Goal: Task Accomplishment & Management: Manage account settings

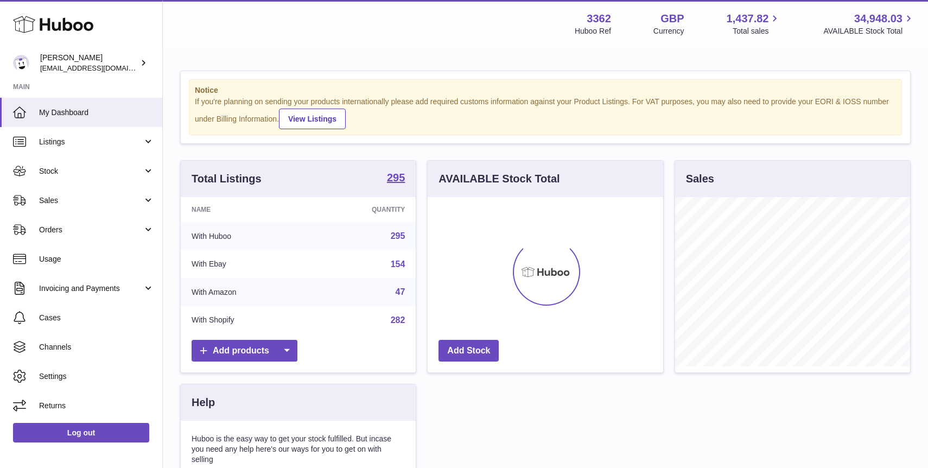
scroll to position [169, 235]
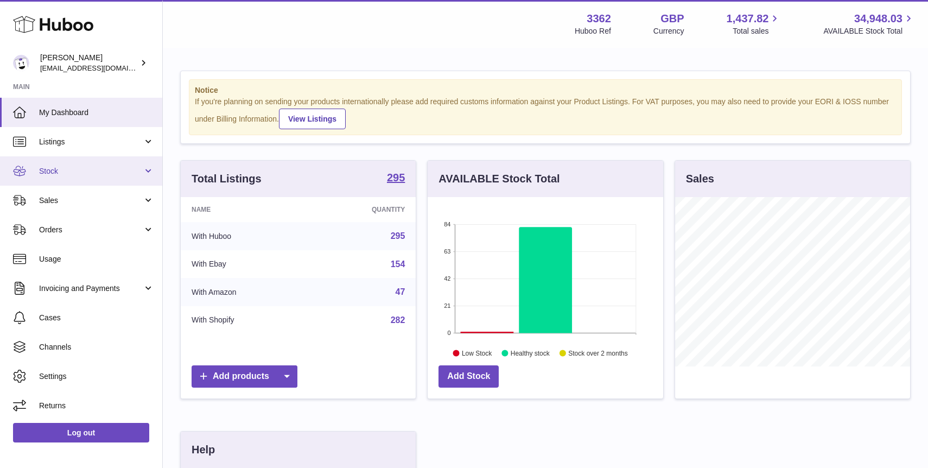
click at [74, 173] on span "Stock" at bounding box center [91, 171] width 104 height 10
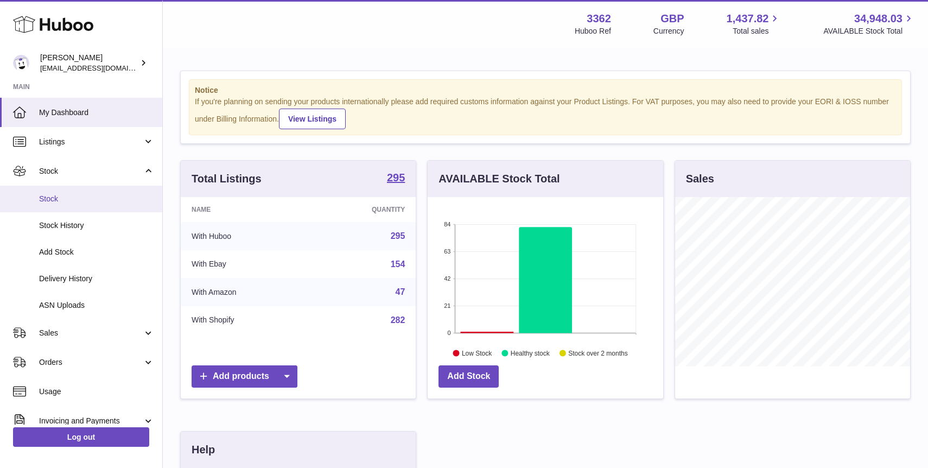
click at [84, 195] on span "Stock" at bounding box center [96, 199] width 115 height 10
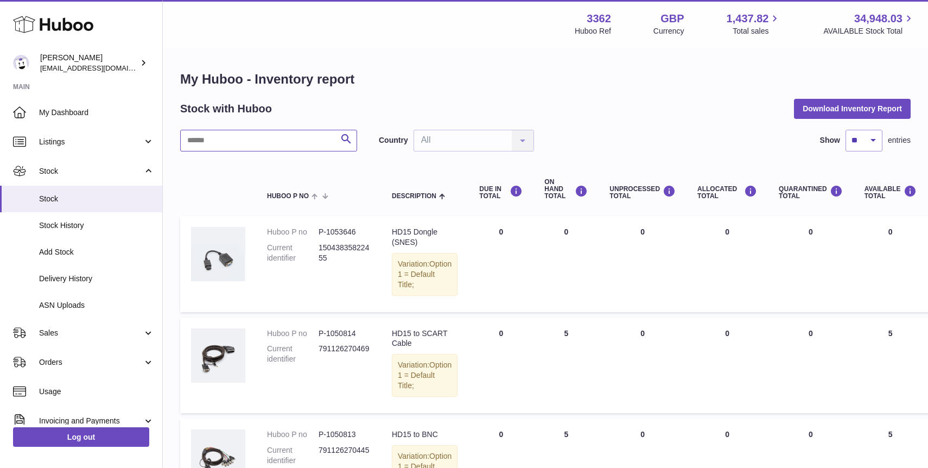
click at [244, 145] on input "text" at bounding box center [268, 141] width 177 height 22
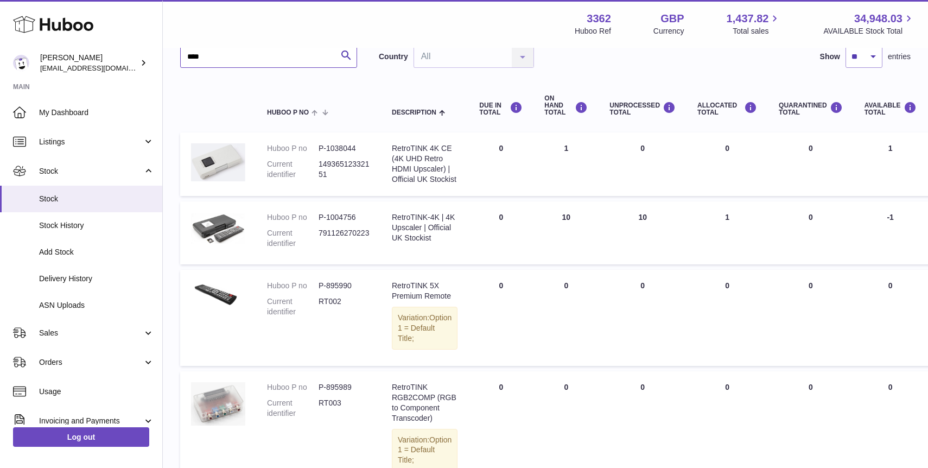
scroll to position [85, 0]
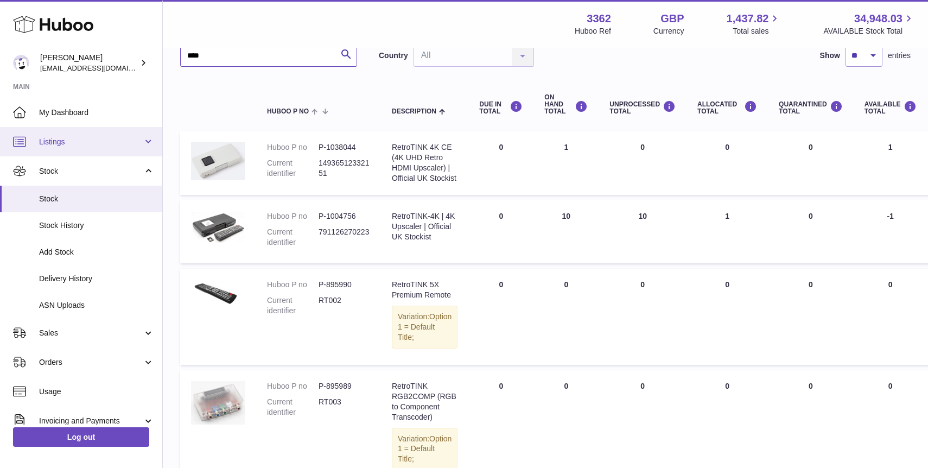
type input "****"
click at [75, 143] on span "Listings" at bounding box center [91, 142] width 104 height 10
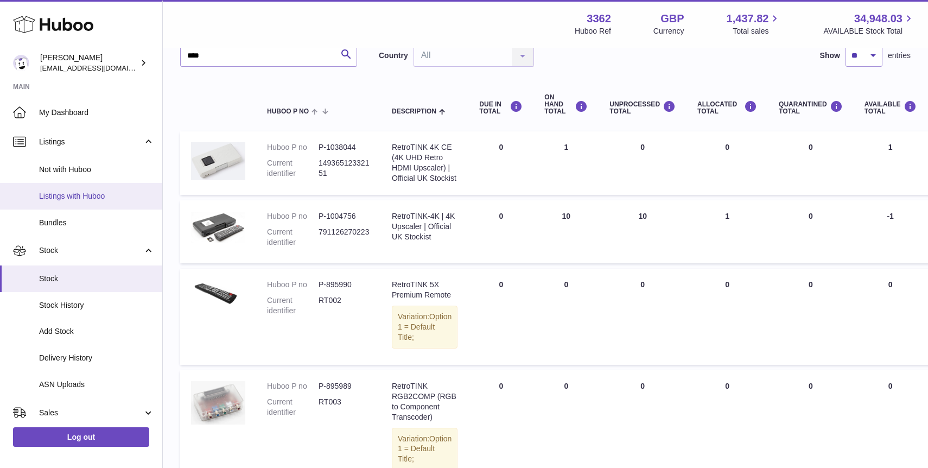
click at [86, 202] on link "Listings with Huboo" at bounding box center [81, 196] width 162 height 27
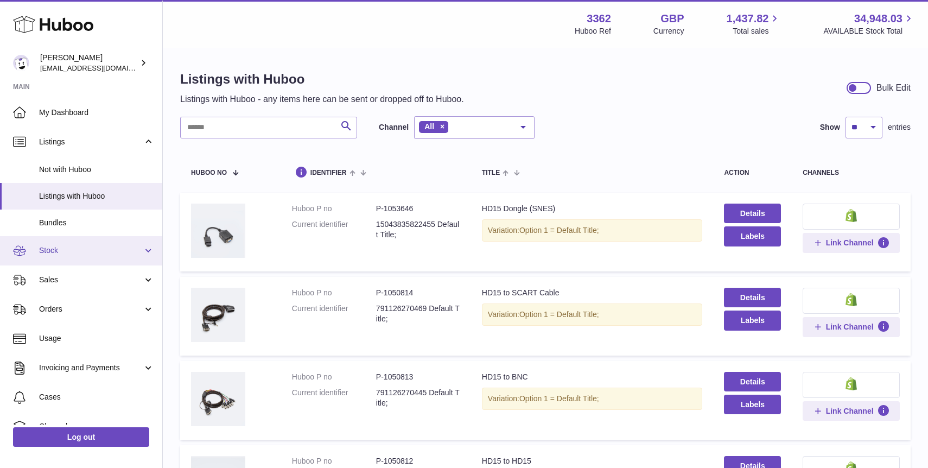
click at [74, 249] on span "Stock" at bounding box center [91, 250] width 104 height 10
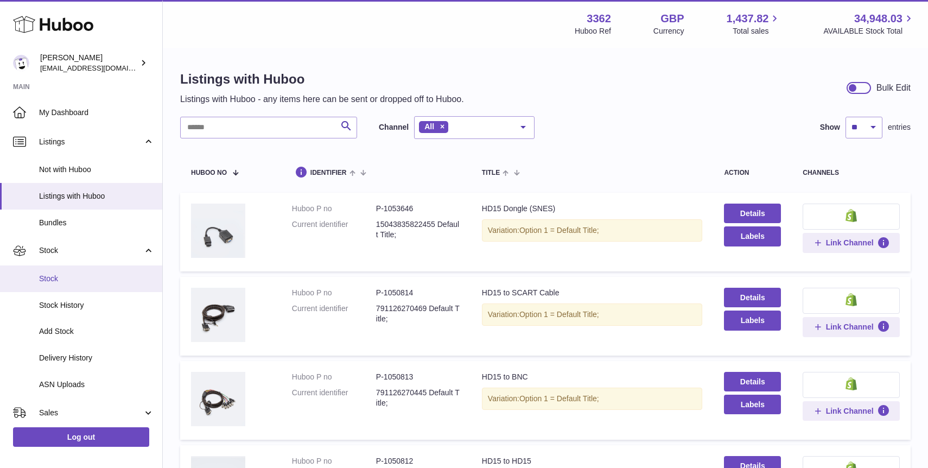
click at [80, 285] on link "Stock" at bounding box center [81, 278] width 162 height 27
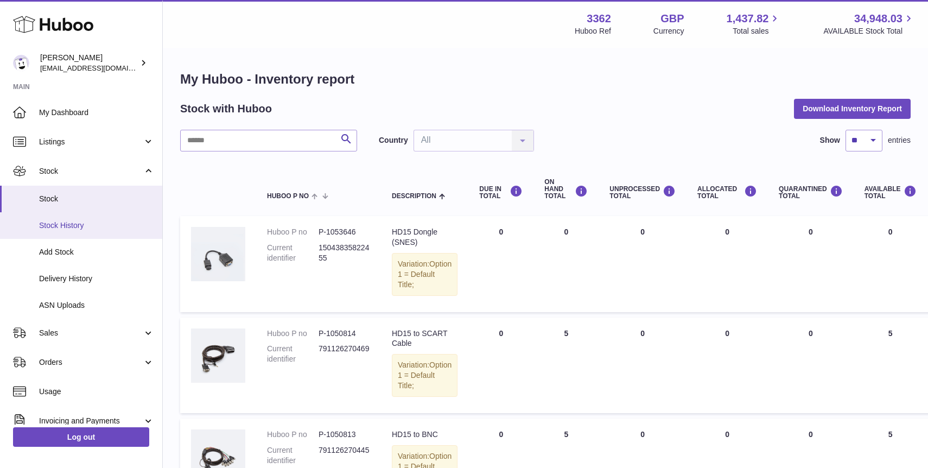
click at [95, 231] on link "Stock History" at bounding box center [81, 225] width 162 height 27
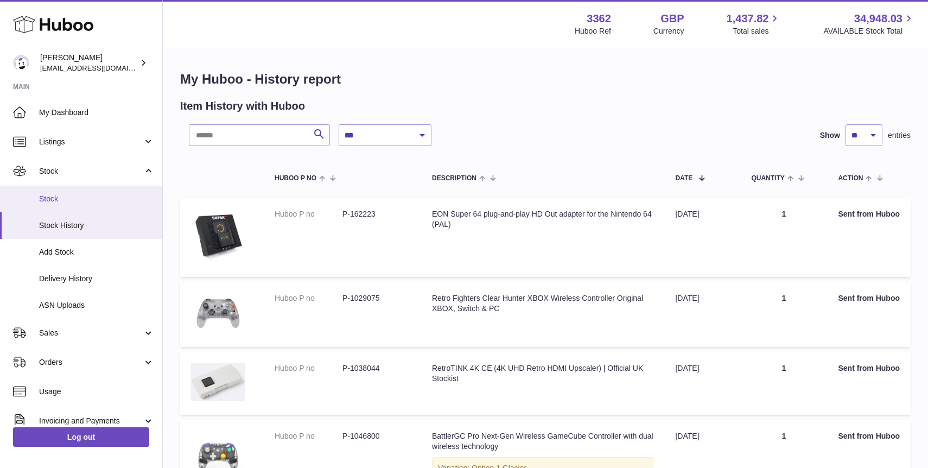
click at [86, 199] on span "Stock" at bounding box center [96, 199] width 115 height 10
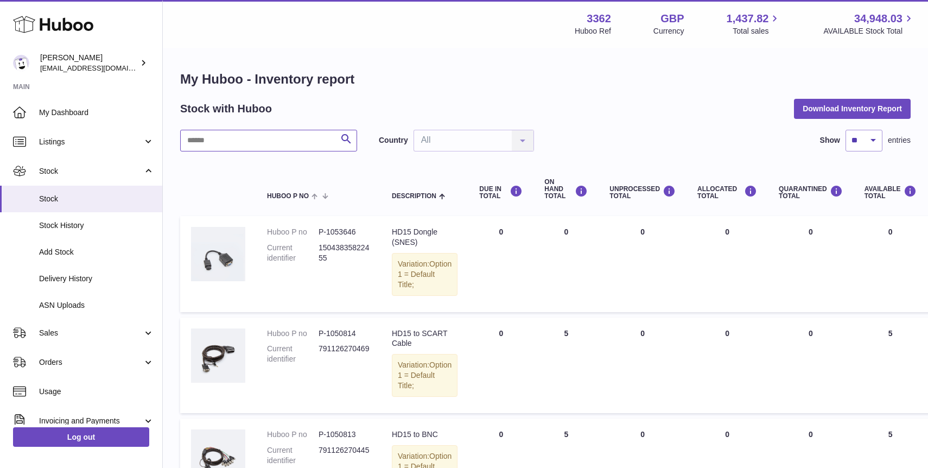
click at [216, 141] on input "text" at bounding box center [268, 141] width 177 height 22
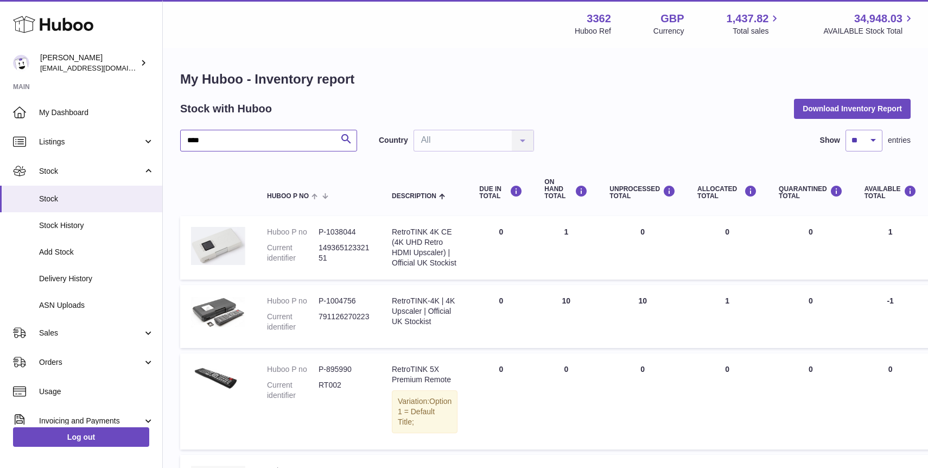
type input "****"
click at [402, 327] on div "RetroTINK-4K | 4K Upscaler | Official UK Stockist" at bounding box center [425, 311] width 66 height 31
click at [695, 337] on td "ALLOCATED Total 1" at bounding box center [726, 316] width 81 height 63
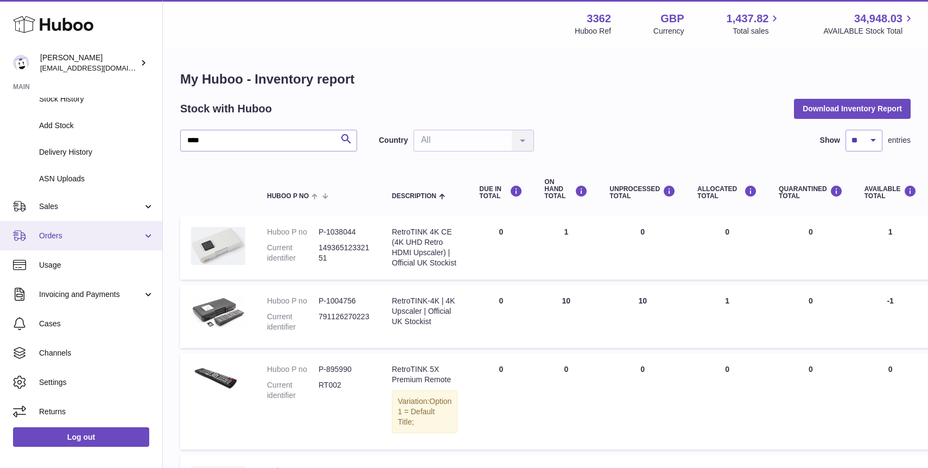
scroll to position [128, 0]
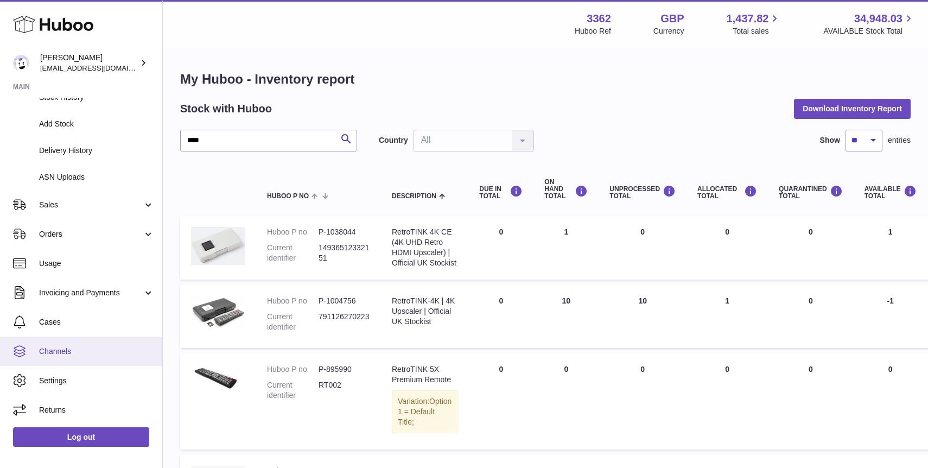
click at [105, 358] on link "Channels" at bounding box center [81, 350] width 162 height 29
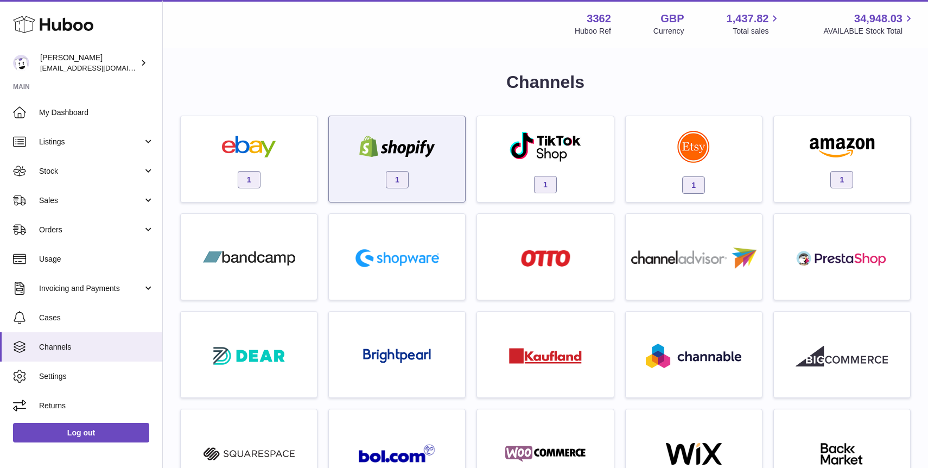
click at [402, 173] on span "1" at bounding box center [397, 179] width 23 height 17
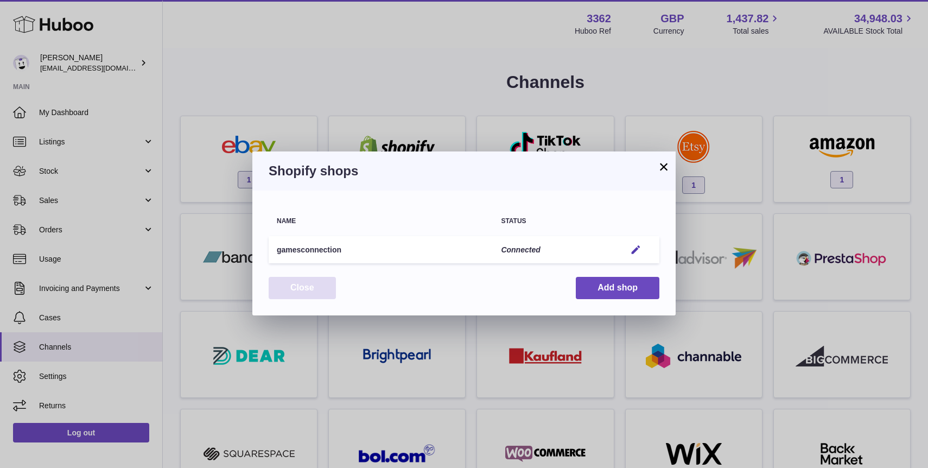
click at [299, 292] on button "Close" at bounding box center [302, 288] width 67 height 22
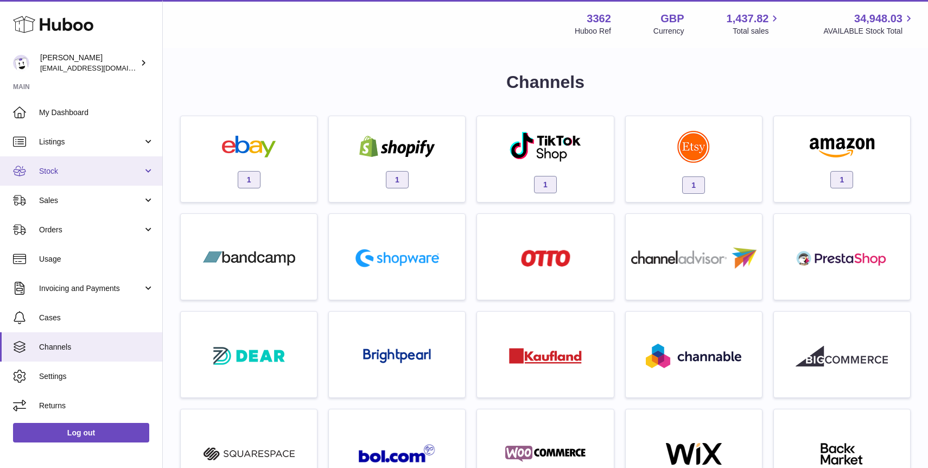
click at [71, 184] on link "Stock" at bounding box center [81, 170] width 162 height 29
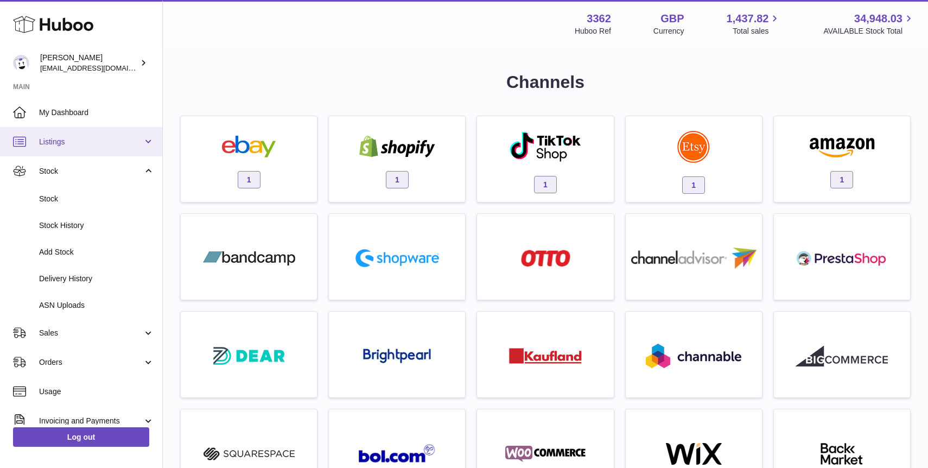
click at [100, 145] on span "Listings" at bounding box center [91, 142] width 104 height 10
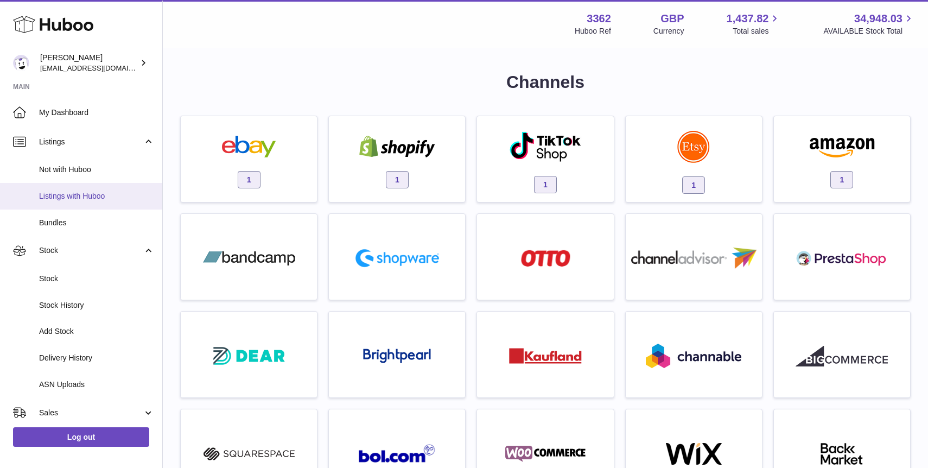
click at [106, 197] on span "Listings with Huboo" at bounding box center [96, 196] width 115 height 10
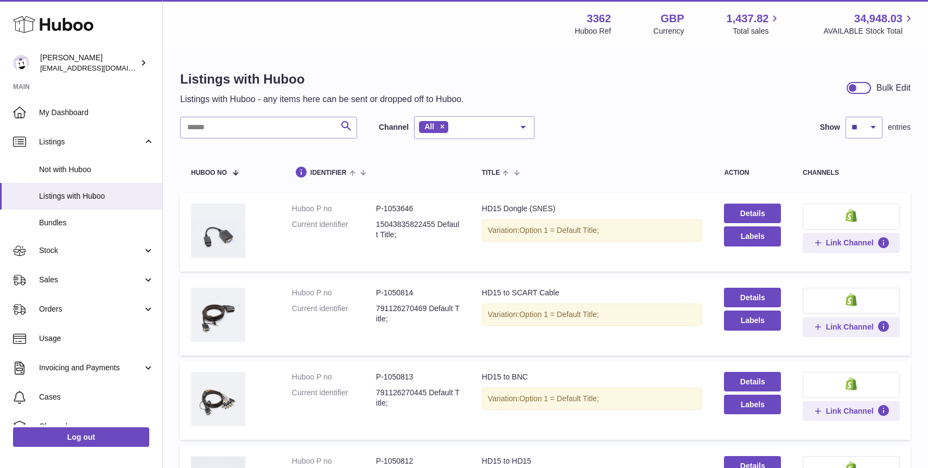
click at [284, 129] on input "text" at bounding box center [268, 128] width 177 height 22
type input "****"
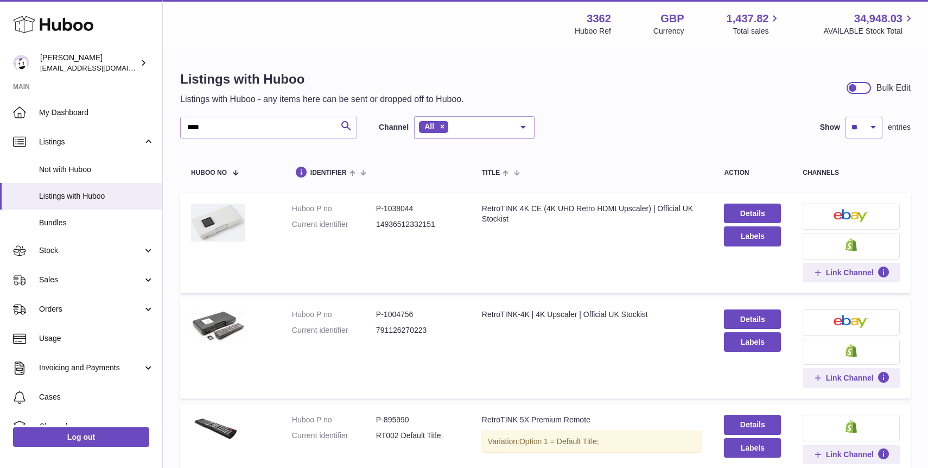
click at [855, 353] on img at bounding box center [850, 350] width 11 height 13
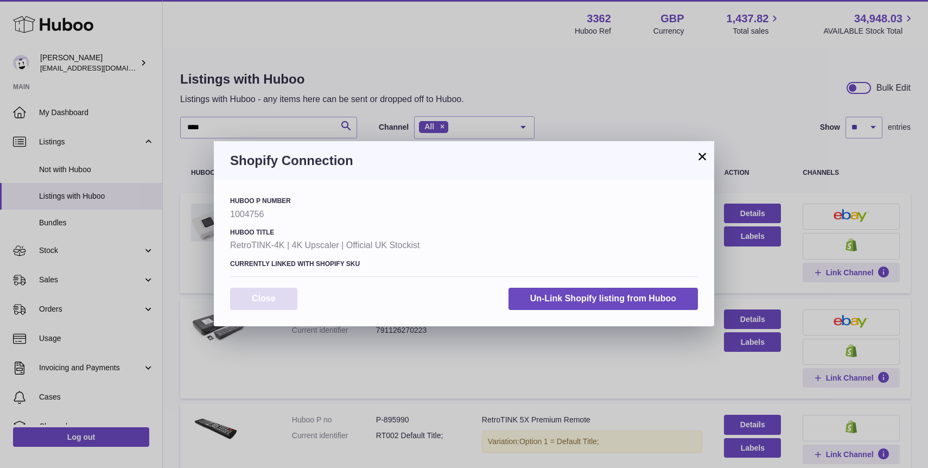
click at [272, 294] on button "Close" at bounding box center [263, 299] width 67 height 22
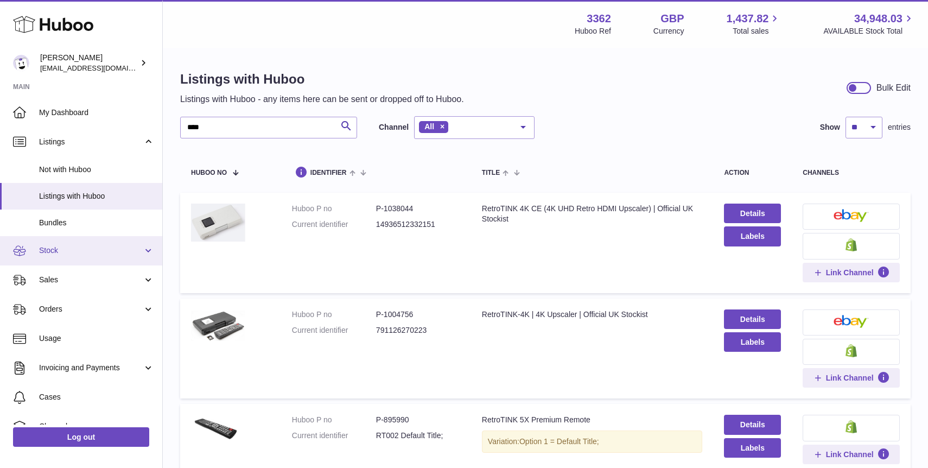
click at [67, 259] on link "Stock" at bounding box center [81, 250] width 162 height 29
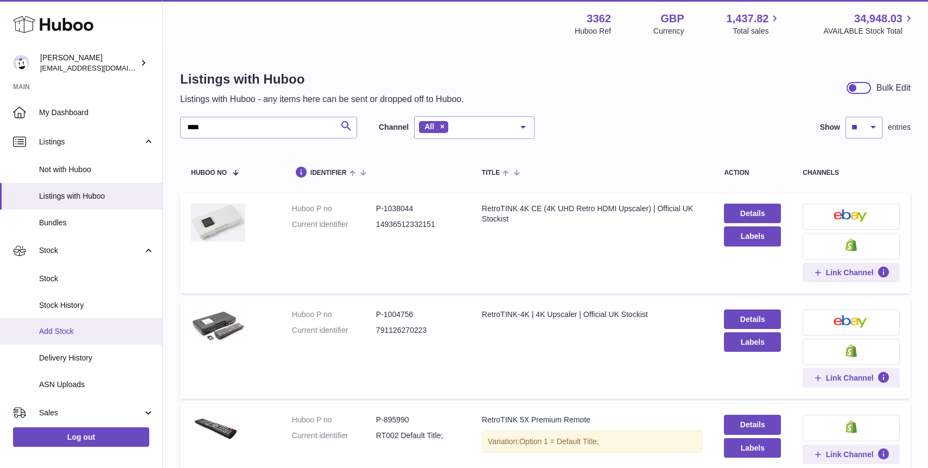
click at [80, 332] on span "Add Stock" at bounding box center [96, 331] width 115 height 10
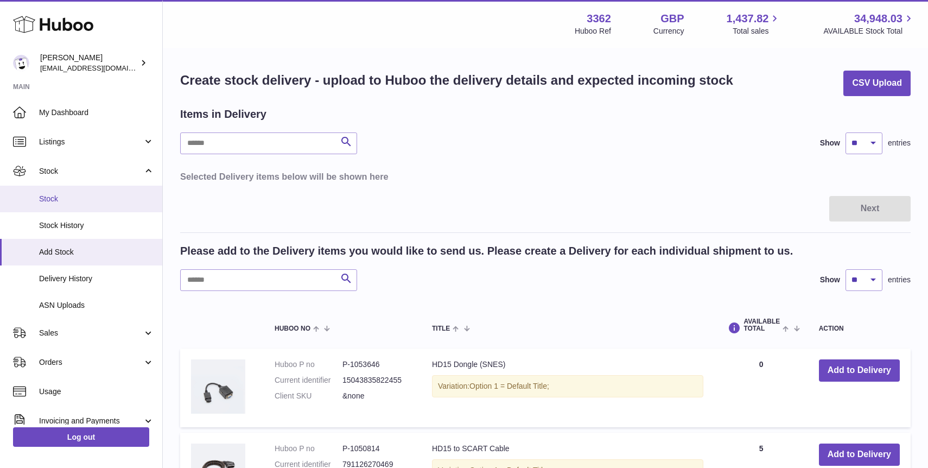
click at [82, 197] on span "Stock" at bounding box center [96, 199] width 115 height 10
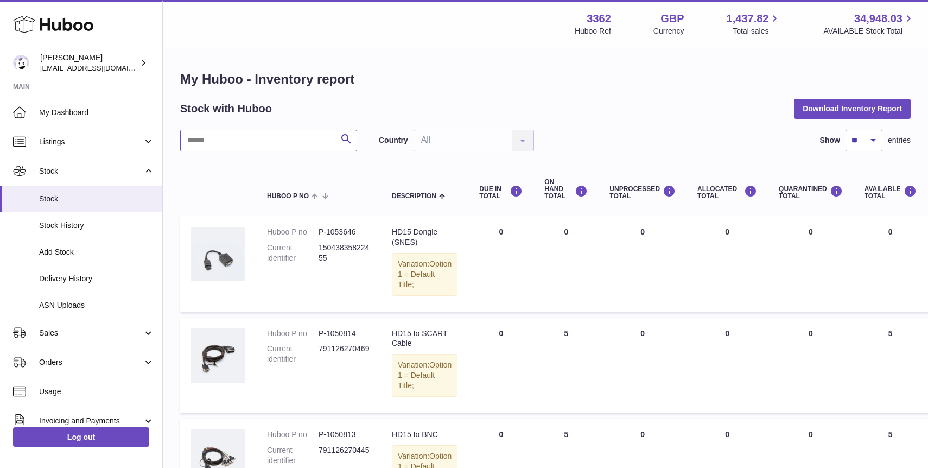
click at [270, 146] on input "text" at bounding box center [268, 141] width 177 height 22
type input "****"
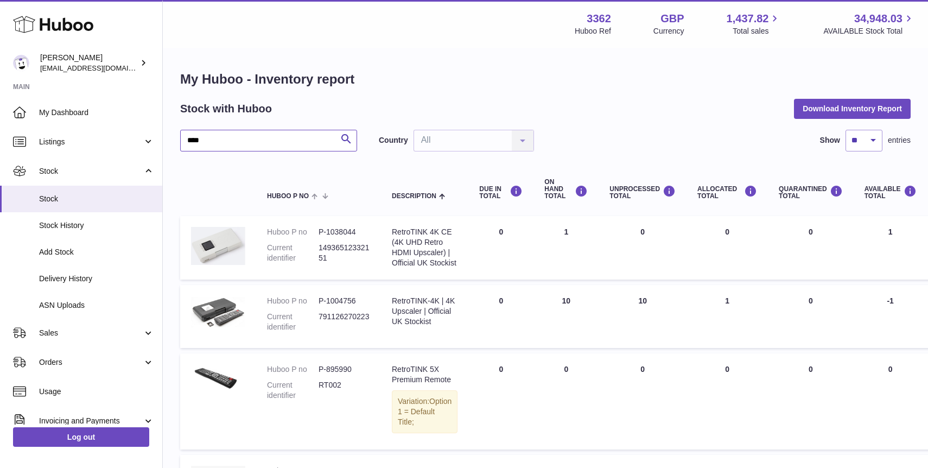
scroll to position [0, 359]
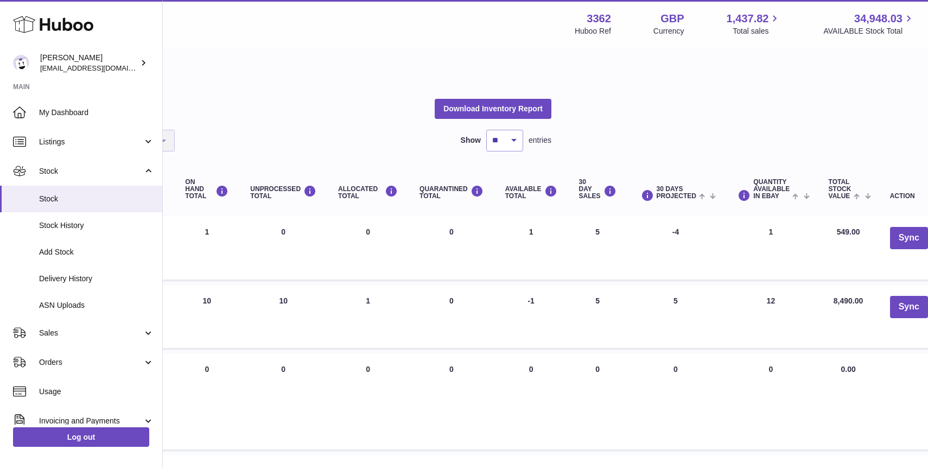
click at [922, 326] on td "Sync" at bounding box center [909, 316] width 60 height 63
click at [901, 318] on button "Sync" at bounding box center [909, 307] width 38 height 22
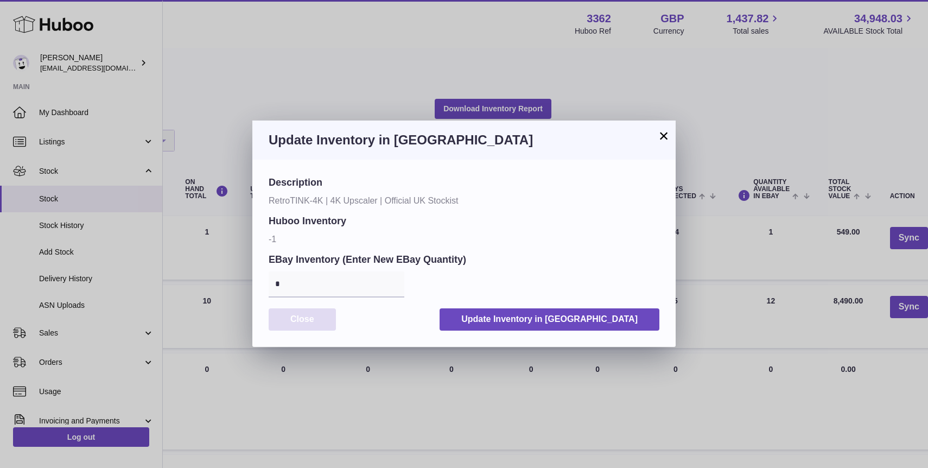
click at [296, 327] on button "Close" at bounding box center [302, 319] width 67 height 22
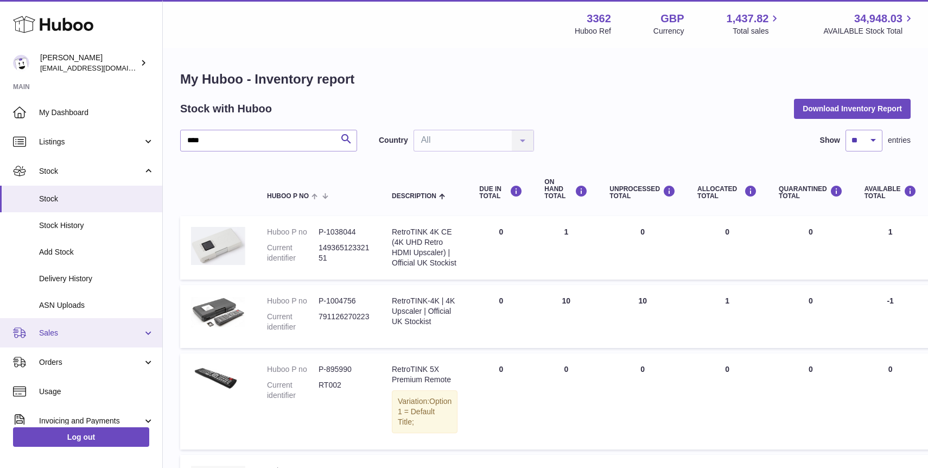
scroll to position [128, 0]
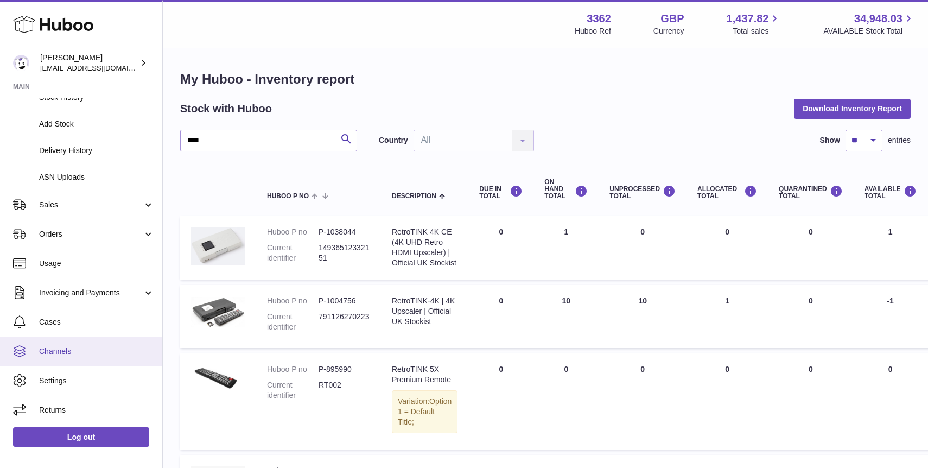
click at [60, 355] on span "Channels" at bounding box center [96, 351] width 115 height 10
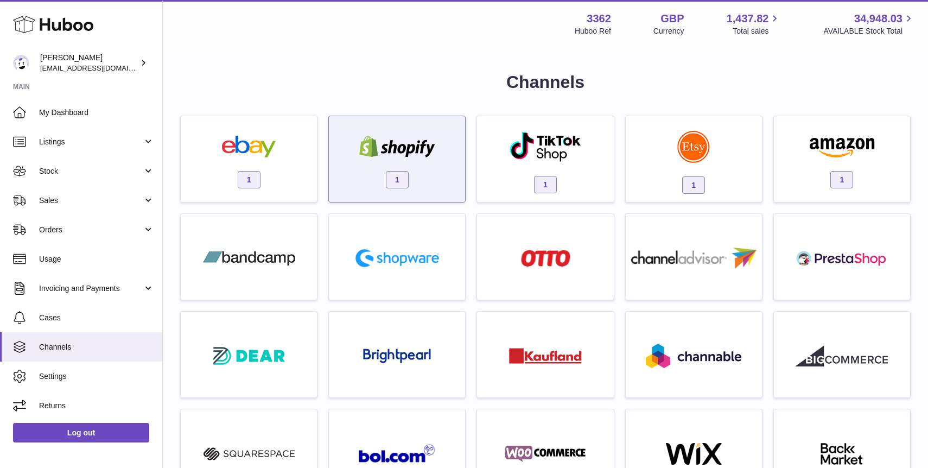
click at [397, 164] on div "1" at bounding box center [396, 161] width 125 height 69
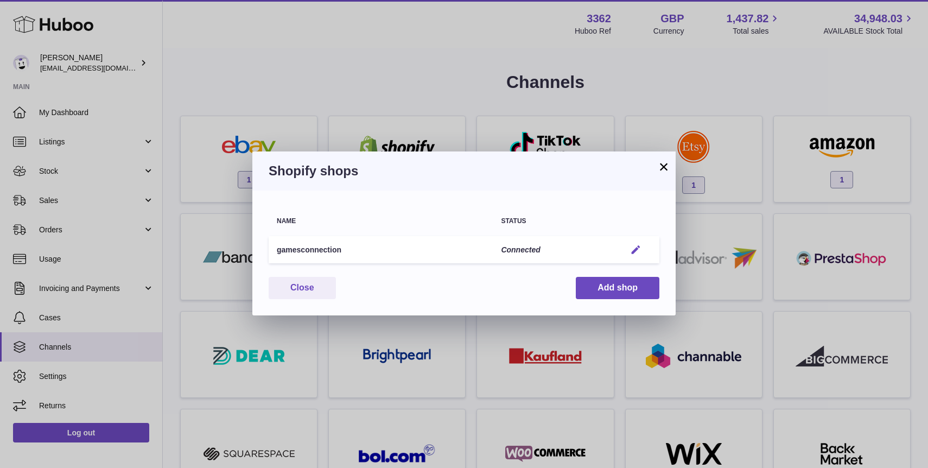
click at [635, 251] on em "button" at bounding box center [635, 249] width 11 height 11
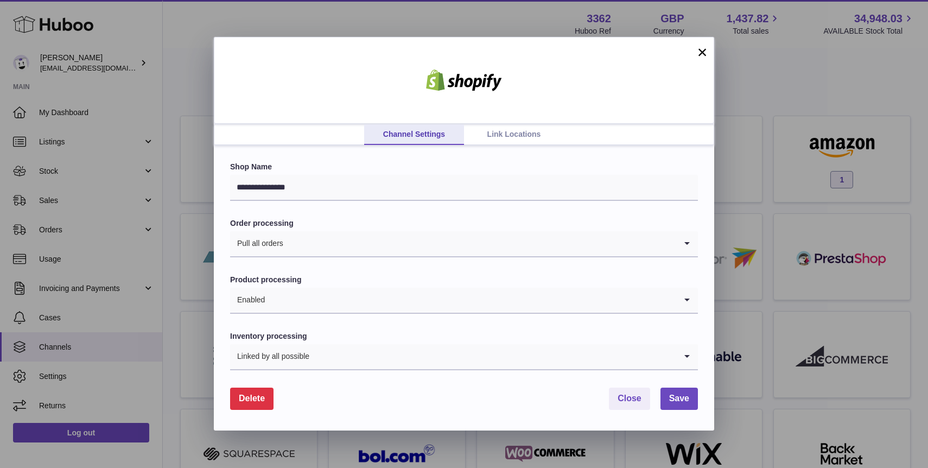
click at [611, 361] on input "Search for option" at bounding box center [493, 356] width 366 height 25
click at [611, 337] on label "Inventory processing" at bounding box center [464, 336] width 468 height 10
click at [510, 142] on link "Link Locations" at bounding box center [514, 134] width 100 height 21
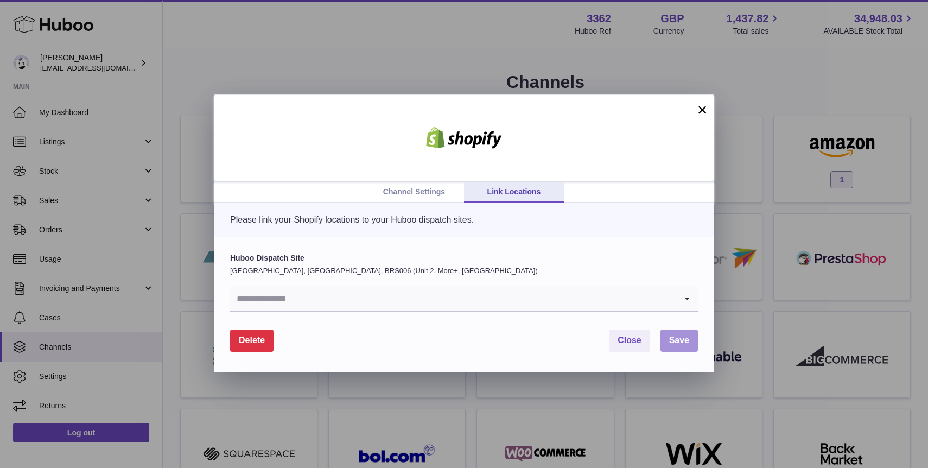
click at [684, 342] on span "Save" at bounding box center [679, 339] width 20 height 9
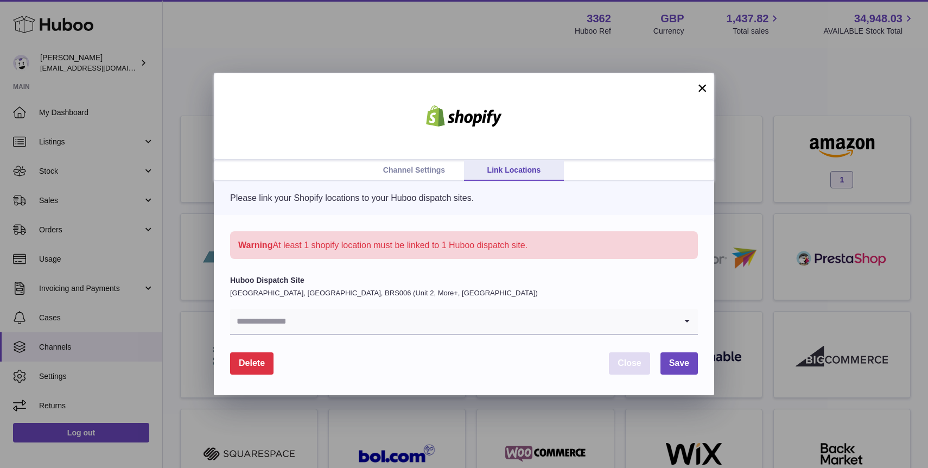
click at [634, 361] on span "Close" at bounding box center [629, 362] width 24 height 9
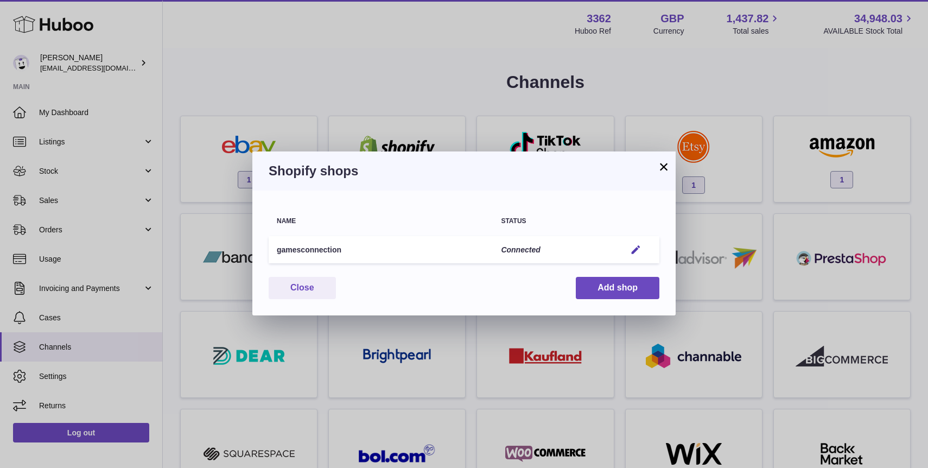
click at [638, 256] on td "Edit" at bounding box center [638, 250] width 42 height 28
click at [635, 251] on em "button" at bounding box center [635, 249] width 11 height 11
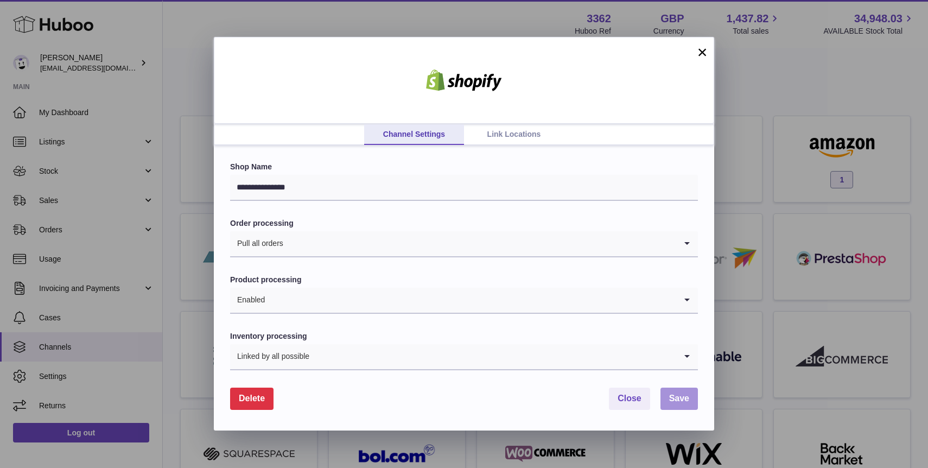
click at [676, 404] on button "Save" at bounding box center [678, 398] width 37 height 22
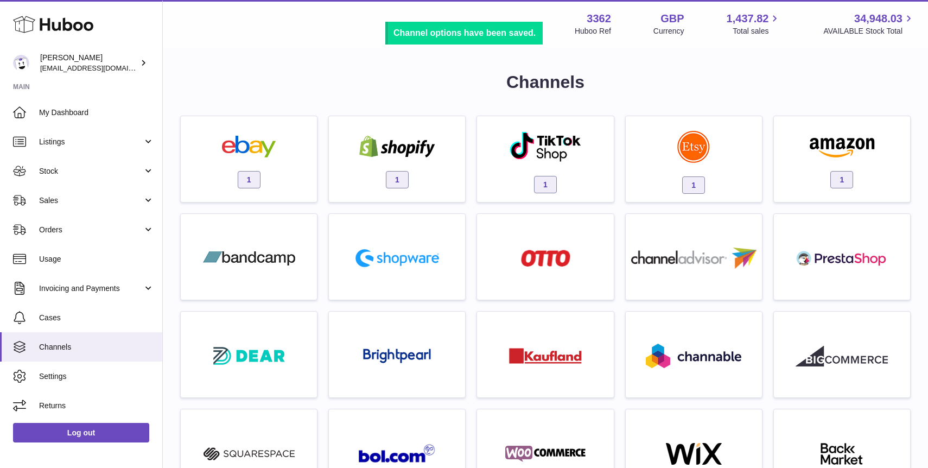
click at [640, 351] on div at bounding box center [464, 234] width 928 height 468
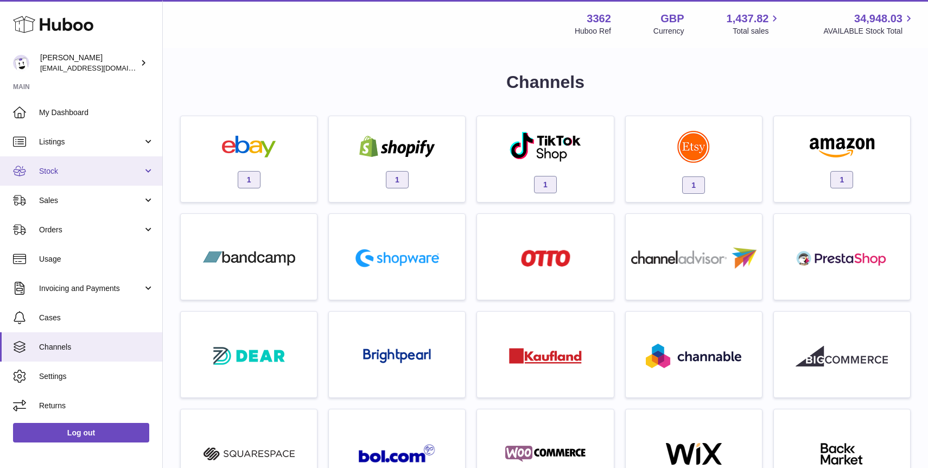
click at [69, 175] on span "Stock" at bounding box center [91, 171] width 104 height 10
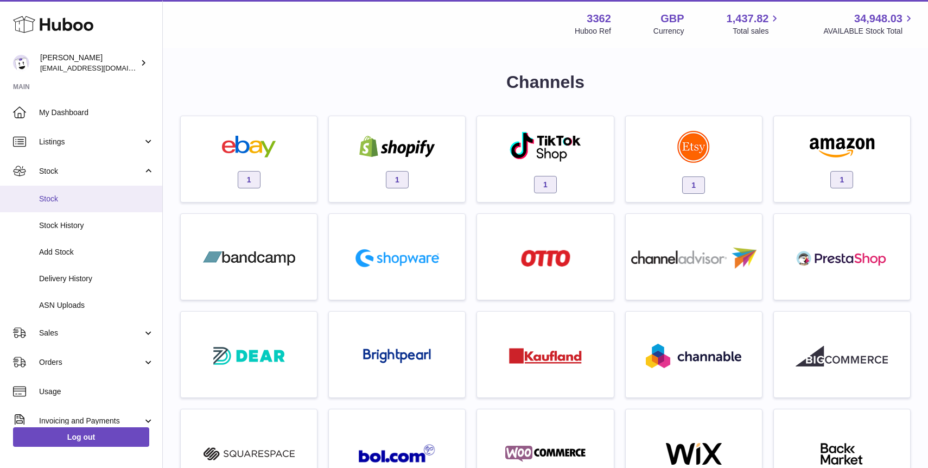
click at [92, 205] on link "Stock" at bounding box center [81, 199] width 162 height 27
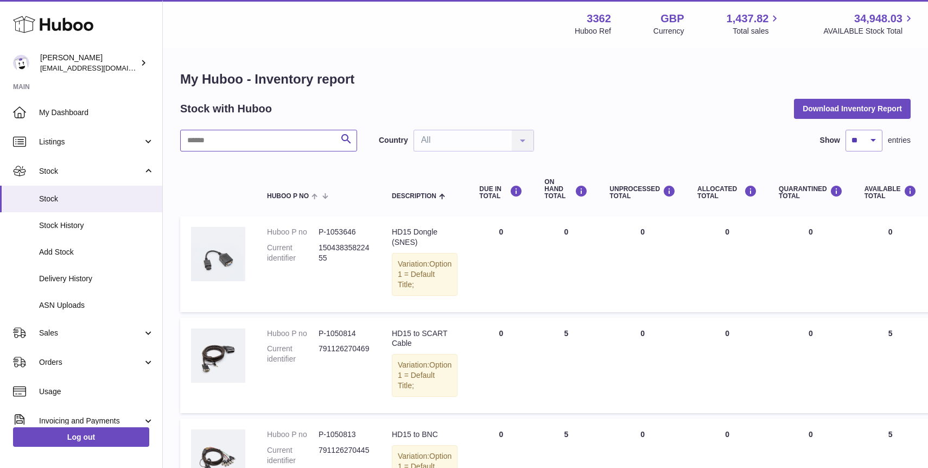
click at [248, 133] on input "text" at bounding box center [268, 141] width 177 height 22
type input "****"
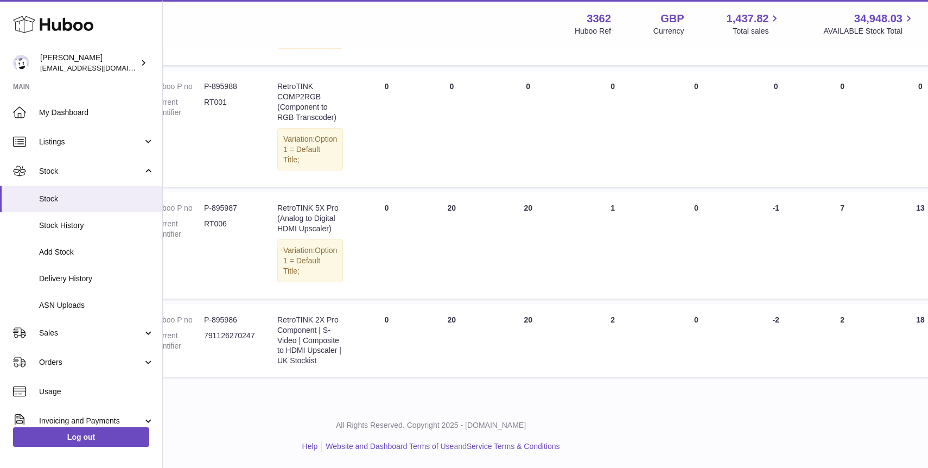
scroll to position [570, 359]
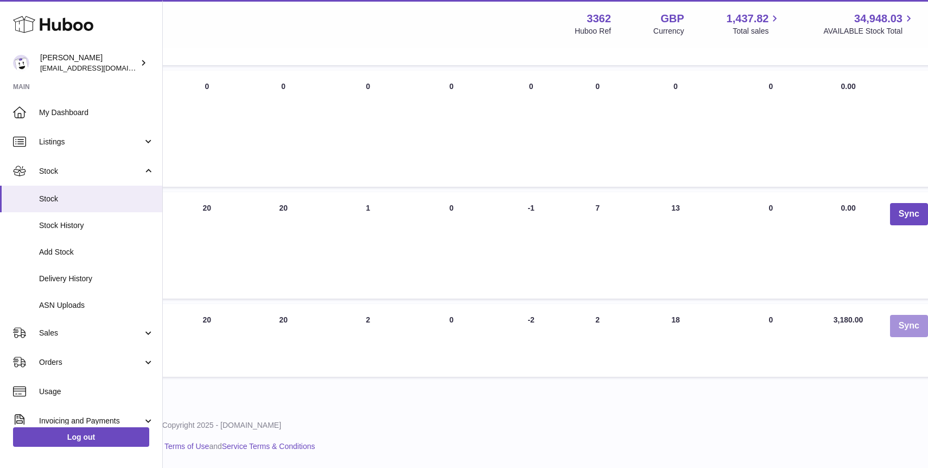
click at [900, 337] on button "Sync" at bounding box center [909, 326] width 38 height 22
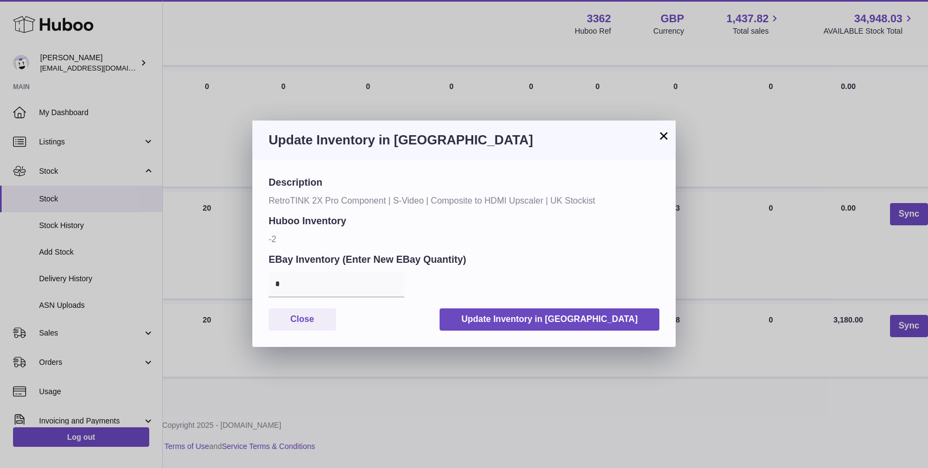
click at [664, 134] on button "×" at bounding box center [663, 135] width 13 height 13
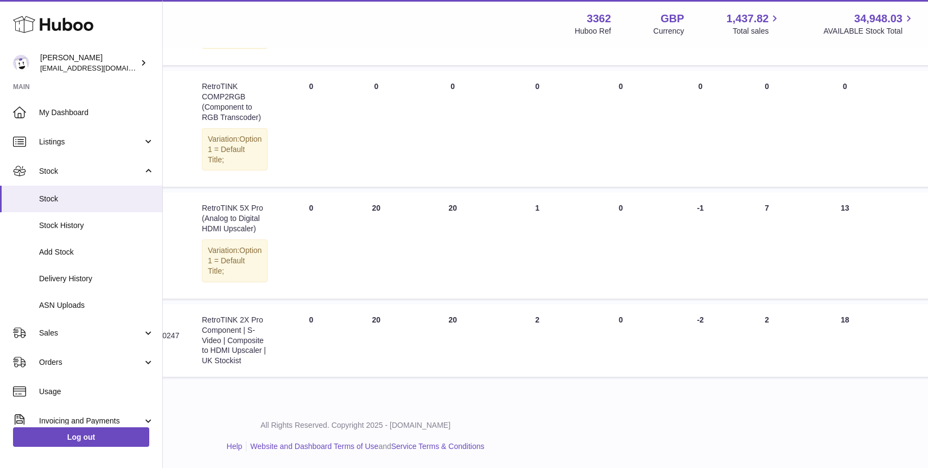
scroll to position [570, 0]
